Goal: Communication & Community: Answer question/provide support

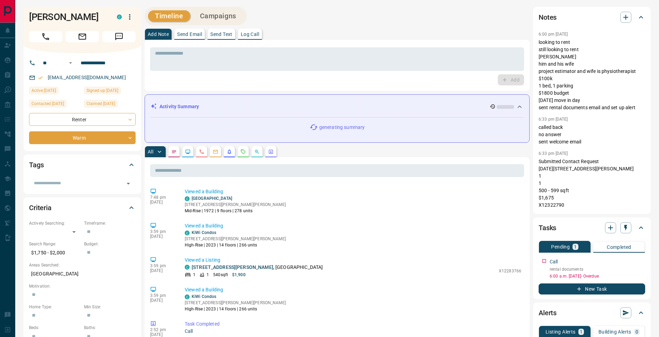
click at [230, 34] on p "Send Text" at bounding box center [221, 34] width 22 height 5
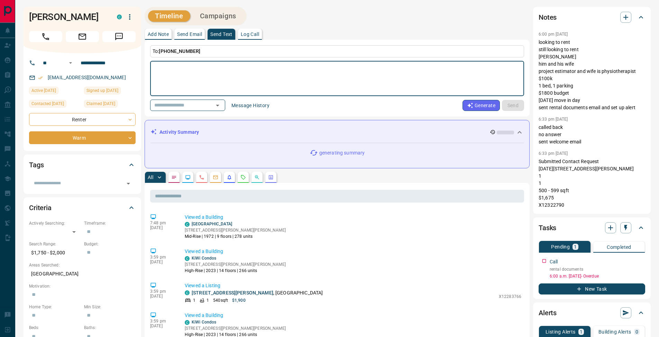
click at [260, 102] on button "Message History" at bounding box center [250, 105] width 46 height 11
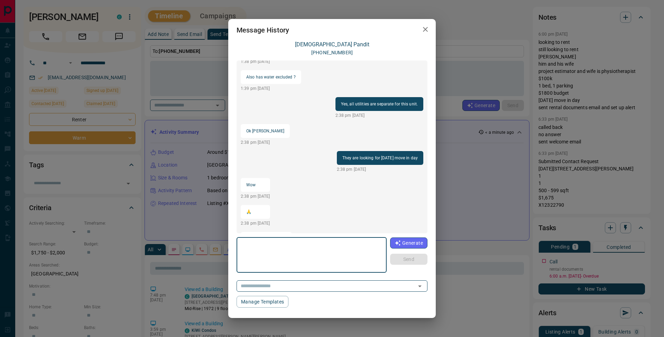
scroll to position [268, 0]
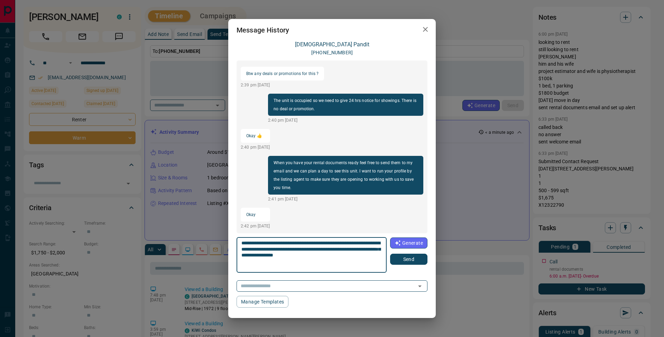
type textarea "**********"
click at [412, 261] on button "Send" at bounding box center [408, 259] width 37 height 11
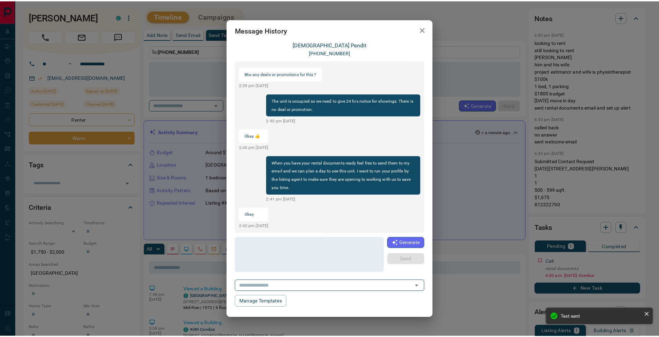
scroll to position [311, 0]
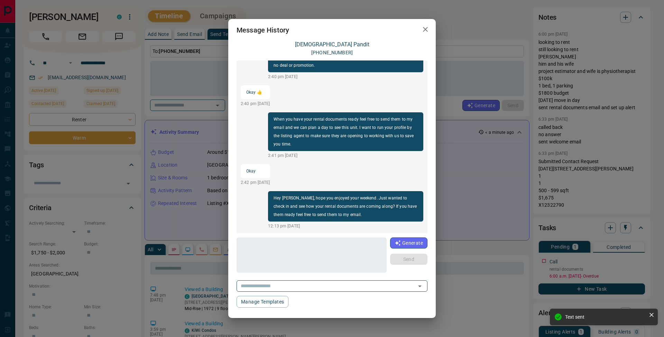
click at [489, 31] on div "Message History [PERSON_NAME] [PHONE_NUMBER] Hi [PERSON_NAME] 1:10 pm [DATE] I …" at bounding box center [332, 168] width 664 height 337
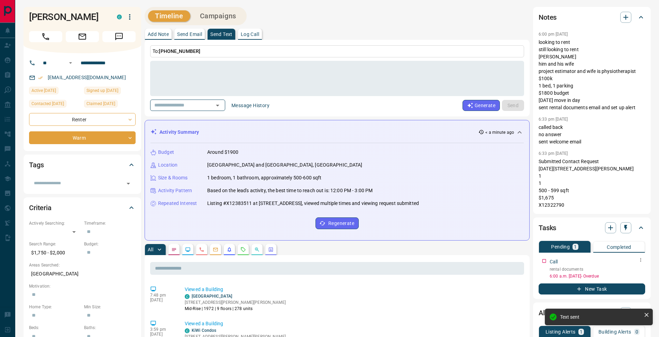
click at [642, 261] on icon "button" at bounding box center [641, 260] width 6 height 6
click at [636, 271] on li "Edit" at bounding box center [629, 273] width 30 height 10
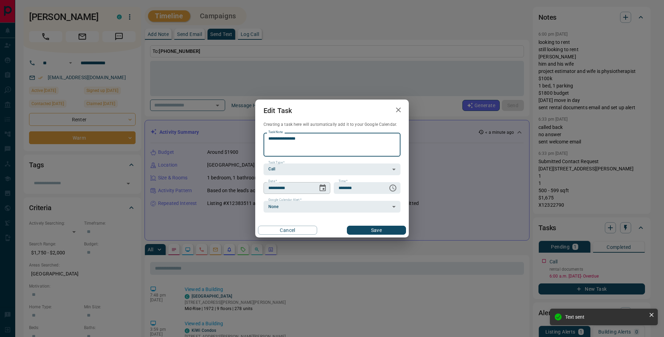
click at [323, 187] on icon "Choose date, selected date is Sep 12, 2025" at bounding box center [323, 188] width 8 height 8
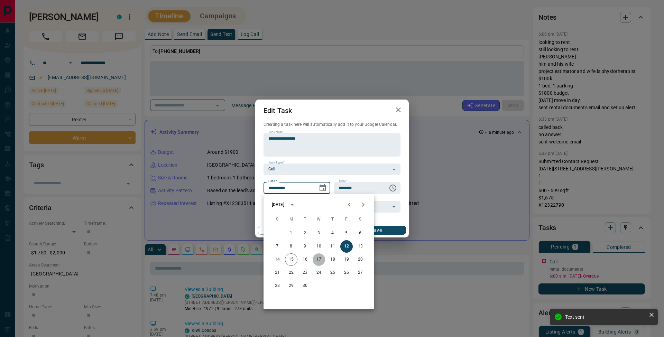
click at [318, 259] on button "17" at bounding box center [319, 260] width 12 height 12
type input "**********"
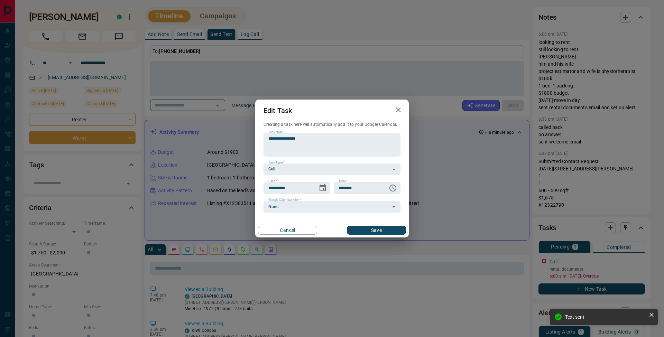
click at [391, 231] on button "Save" at bounding box center [376, 230] width 59 height 9
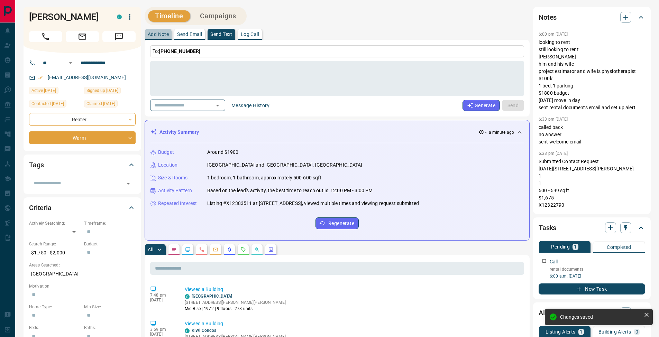
click at [160, 31] on button "Add Note" at bounding box center [158, 34] width 27 height 11
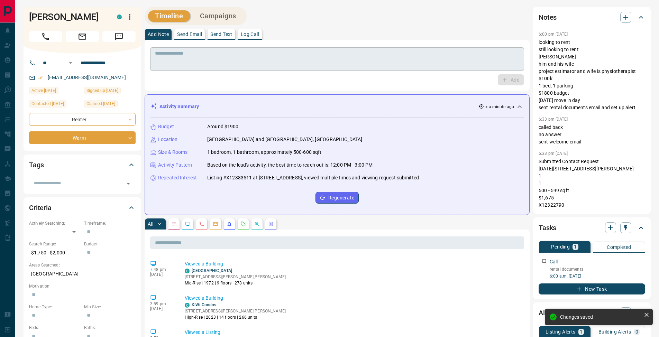
click at [174, 56] on textarea at bounding box center [337, 60] width 364 height 18
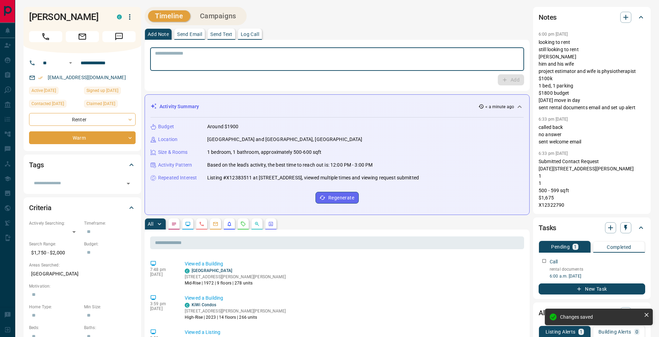
type textarea "*"
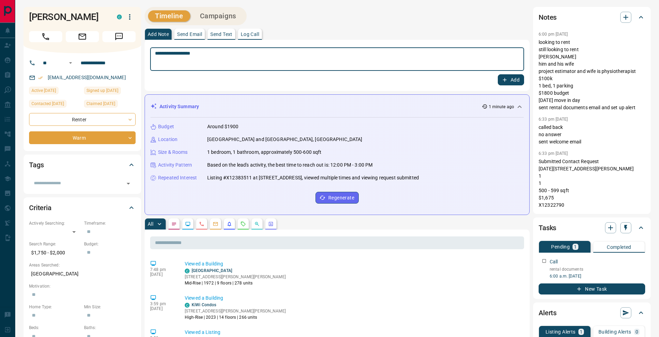
type textarea "**********"
click at [513, 82] on button "Add" at bounding box center [511, 79] width 26 height 11
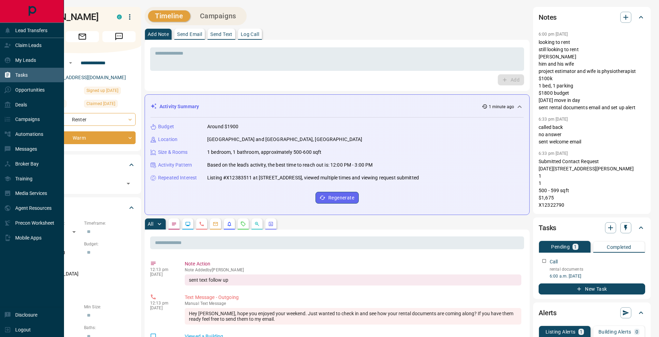
click at [14, 76] on div "Tasks" at bounding box center [16, 75] width 24 height 11
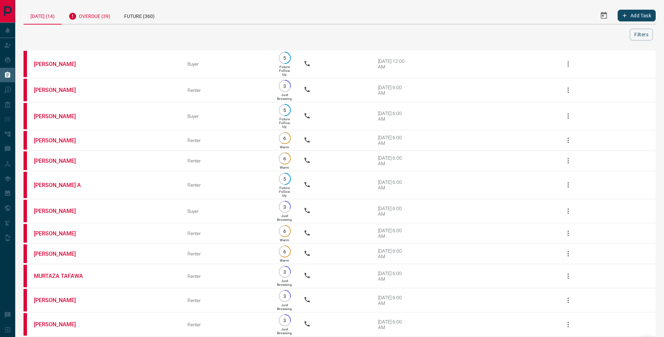
click at [95, 14] on div "Overdue (39)" at bounding box center [90, 15] width 56 height 17
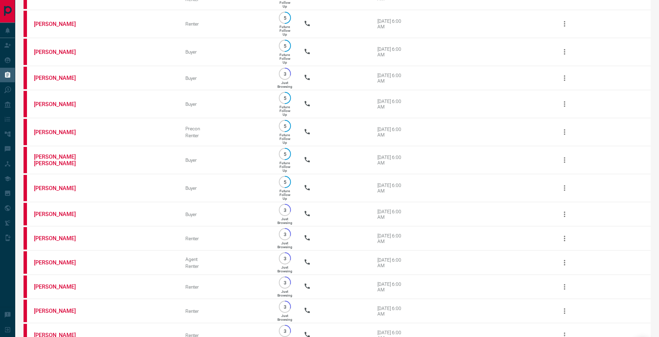
scroll to position [712, 0]
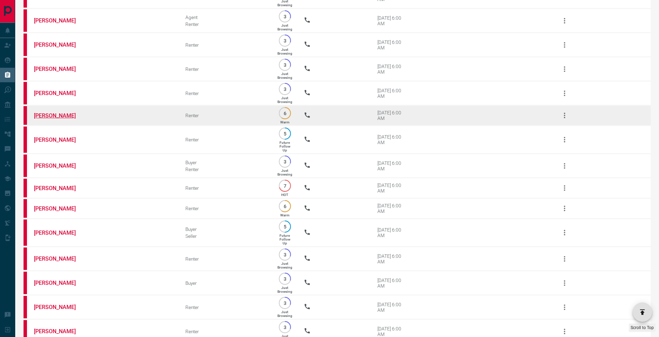
click at [50, 119] on link "[PERSON_NAME]" at bounding box center [60, 115] width 52 height 7
